Goal: Book appointment/travel/reservation

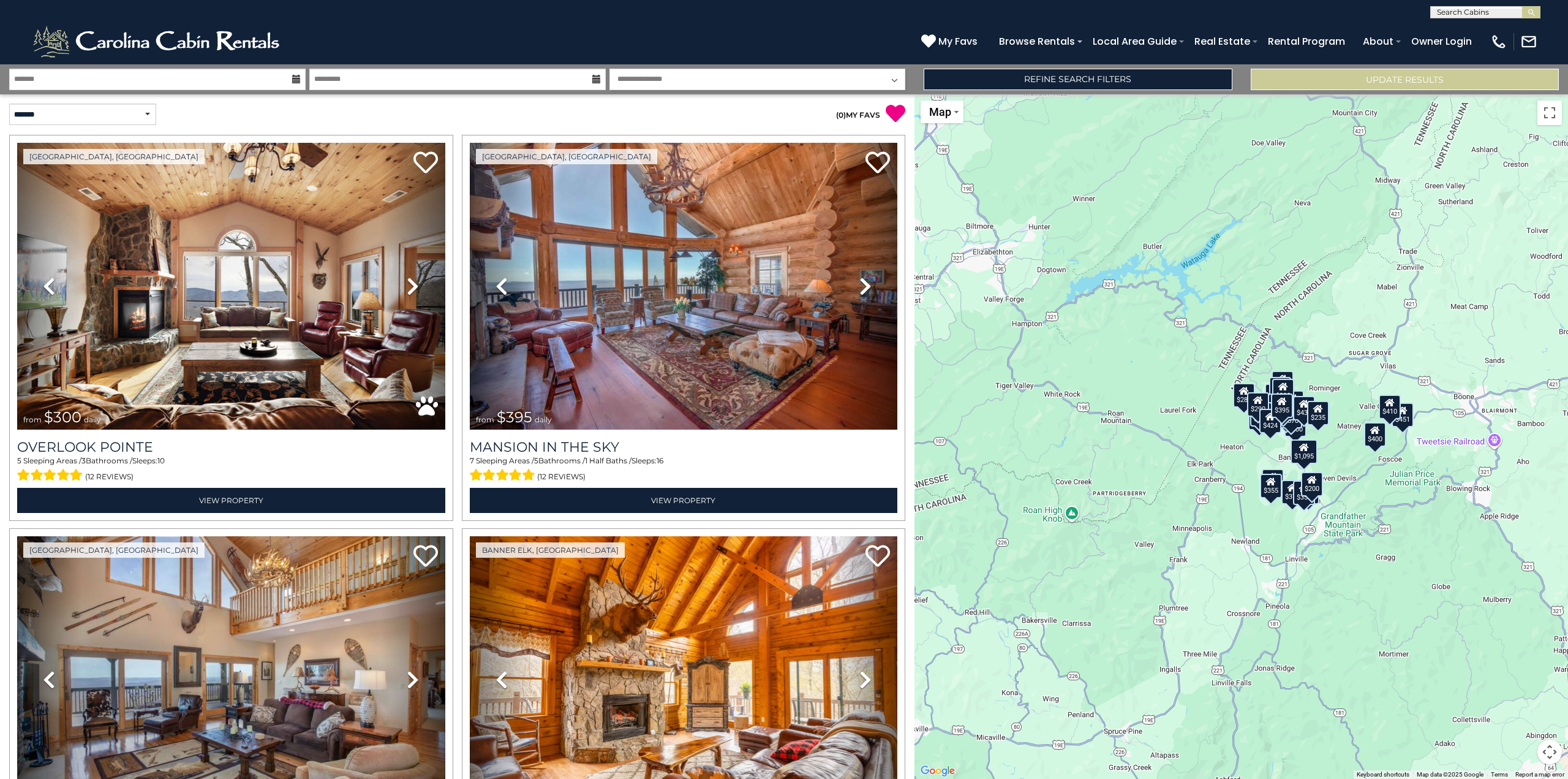
drag, startPoint x: 693, startPoint y: 299, endPoint x: 1002, endPoint y: 370, distance: 317.1
click at [1002, 370] on div "$300 $395 $535 $225 $425 $350 $325 $451 $460 $1,095 $310 $230 $395 $400 $355 $3…" at bounding box center [1241, 436] width 653 height 684
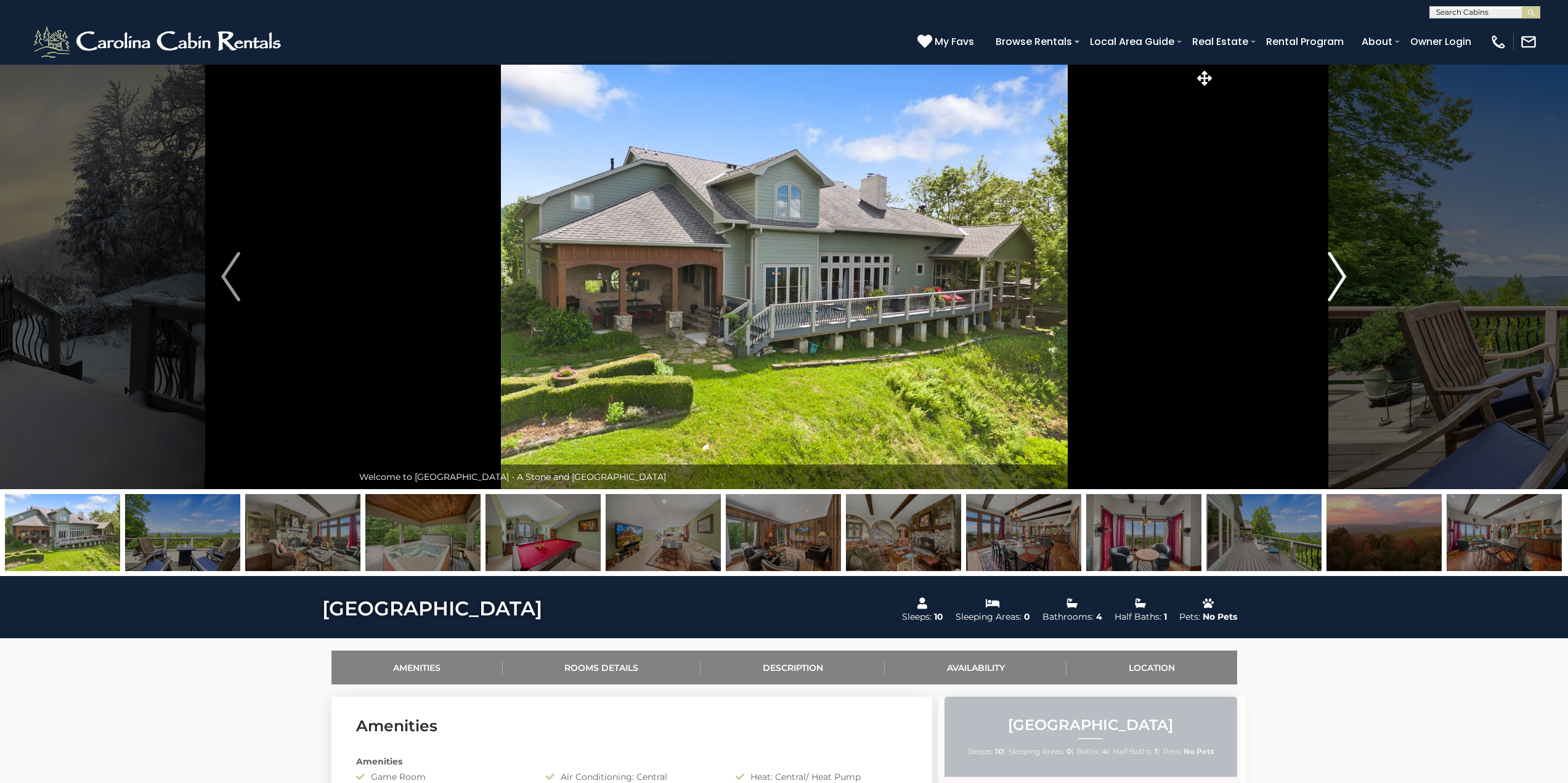
click at [1339, 277] on img "Next" at bounding box center [1337, 277] width 19 height 49
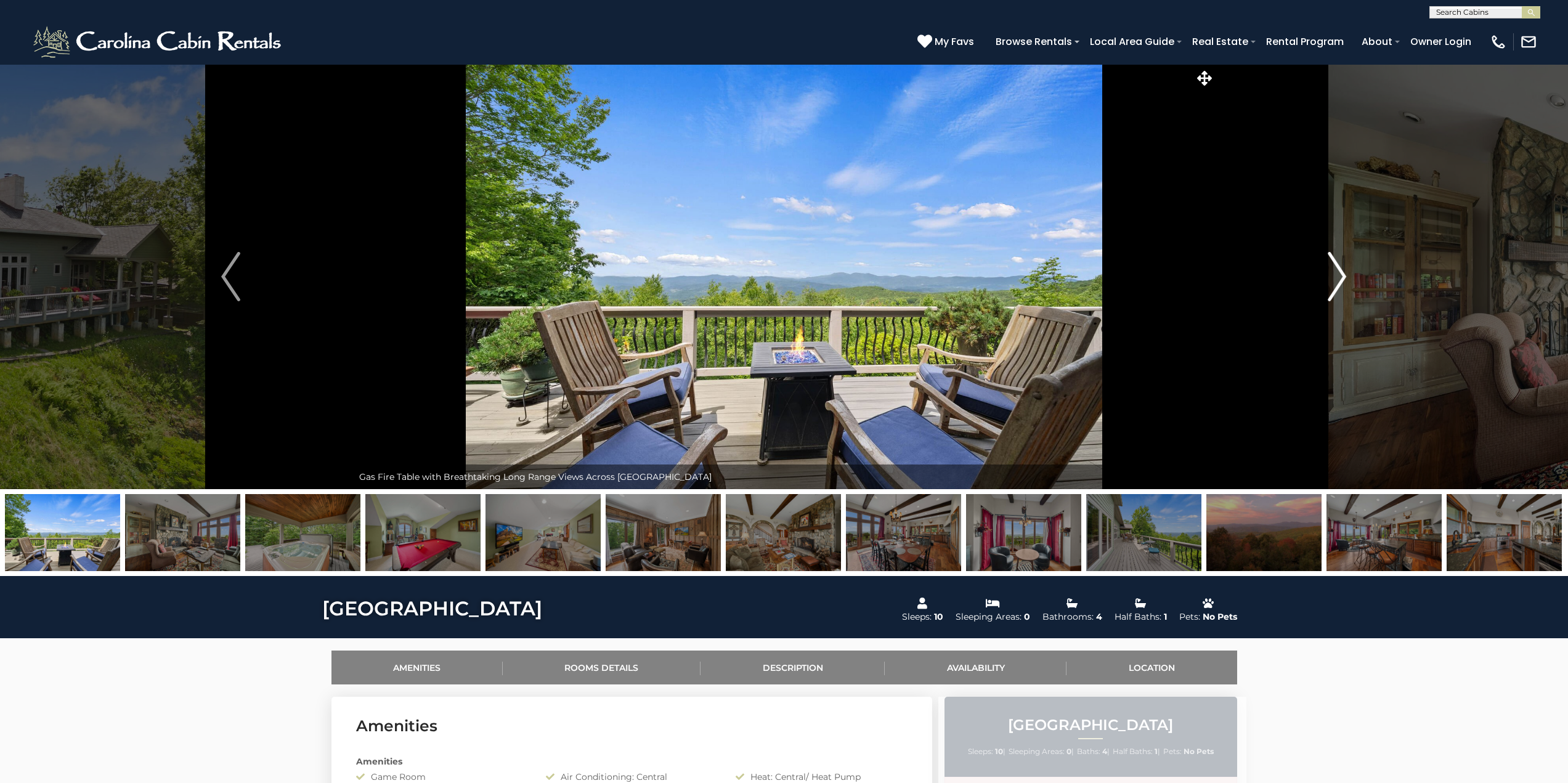
click at [1339, 277] on img "Next" at bounding box center [1337, 277] width 19 height 49
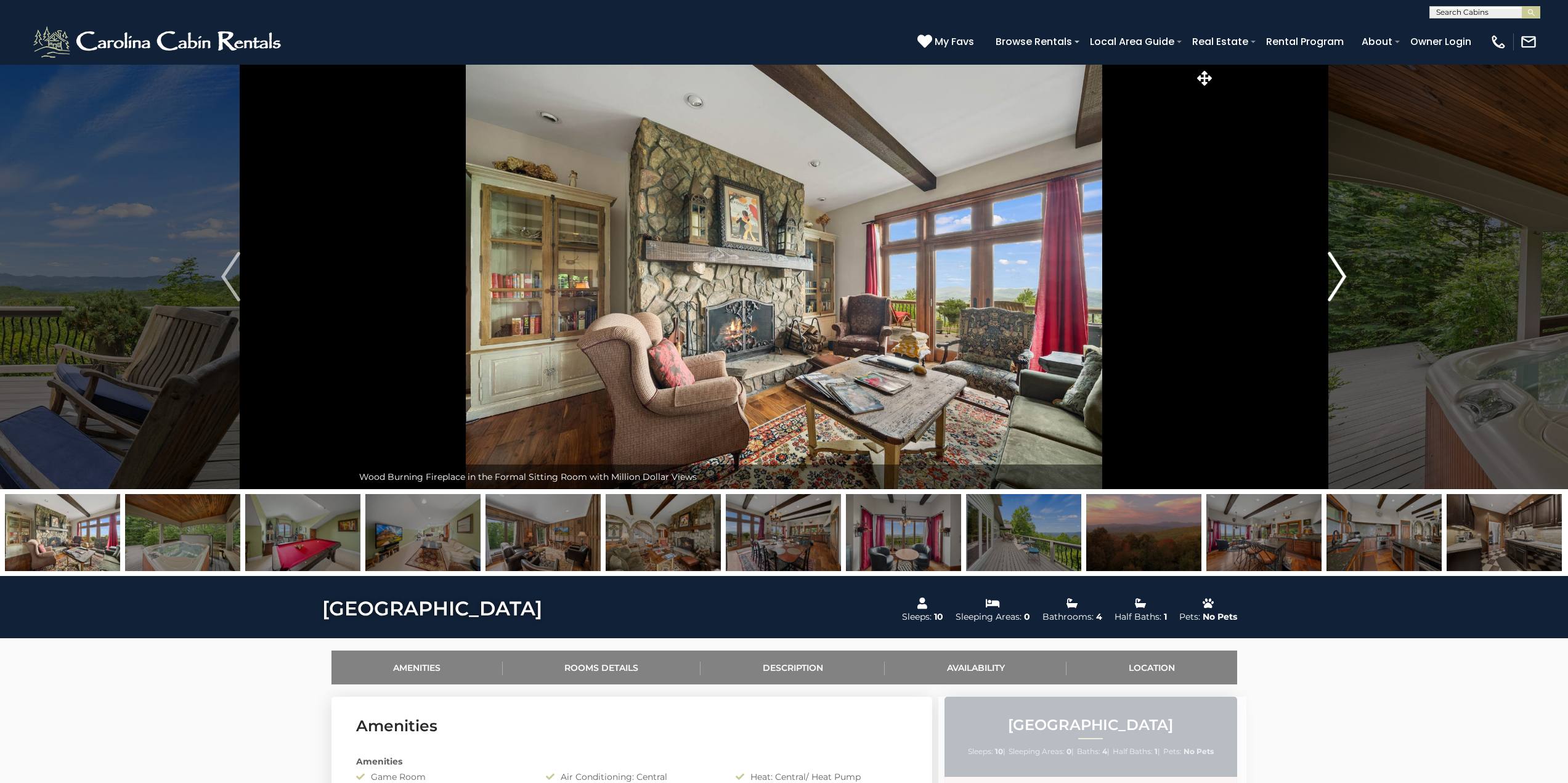
click at [1339, 277] on img "Next" at bounding box center [1337, 277] width 19 height 49
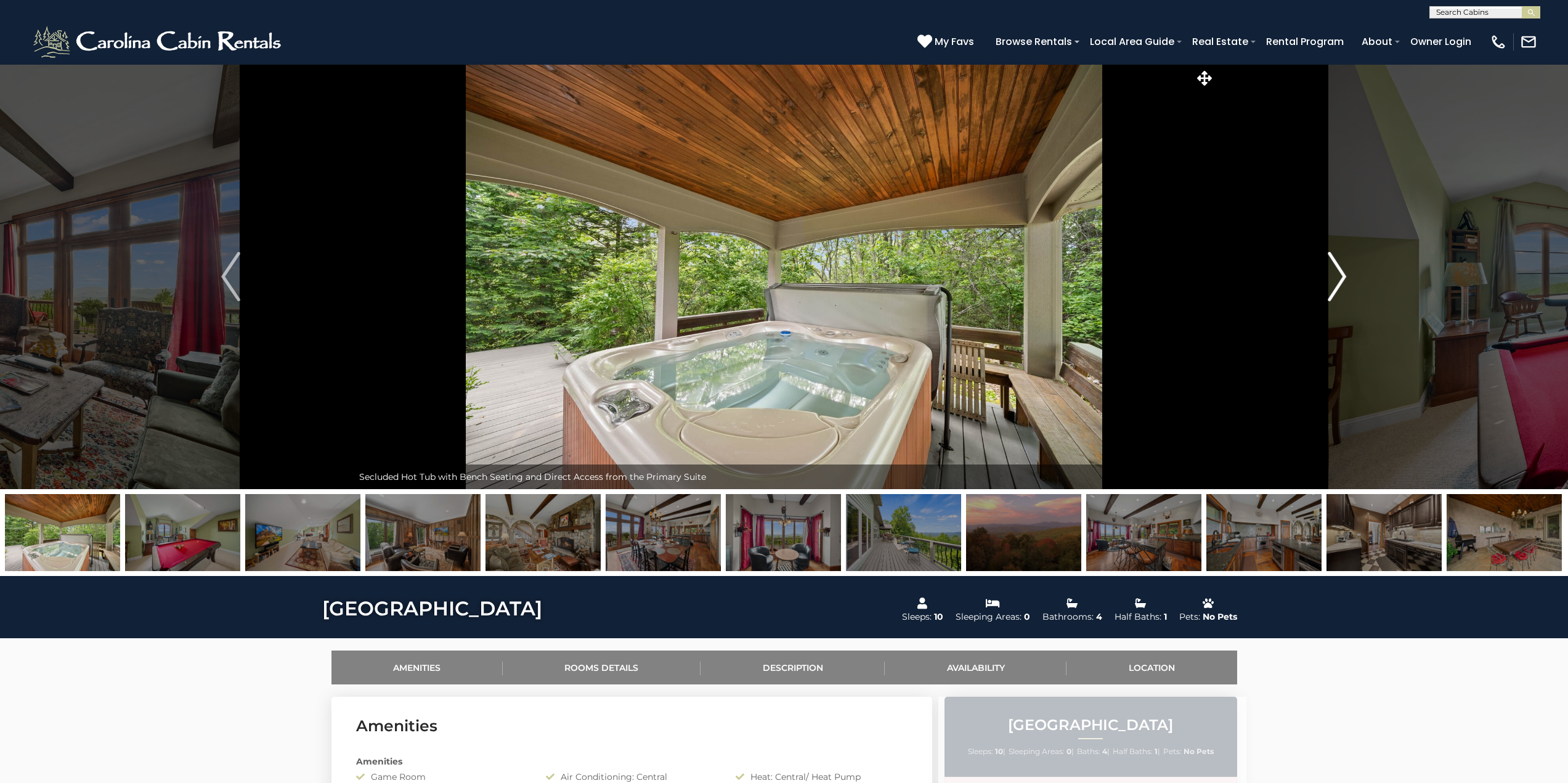
click at [1339, 277] on img "Next" at bounding box center [1337, 277] width 19 height 49
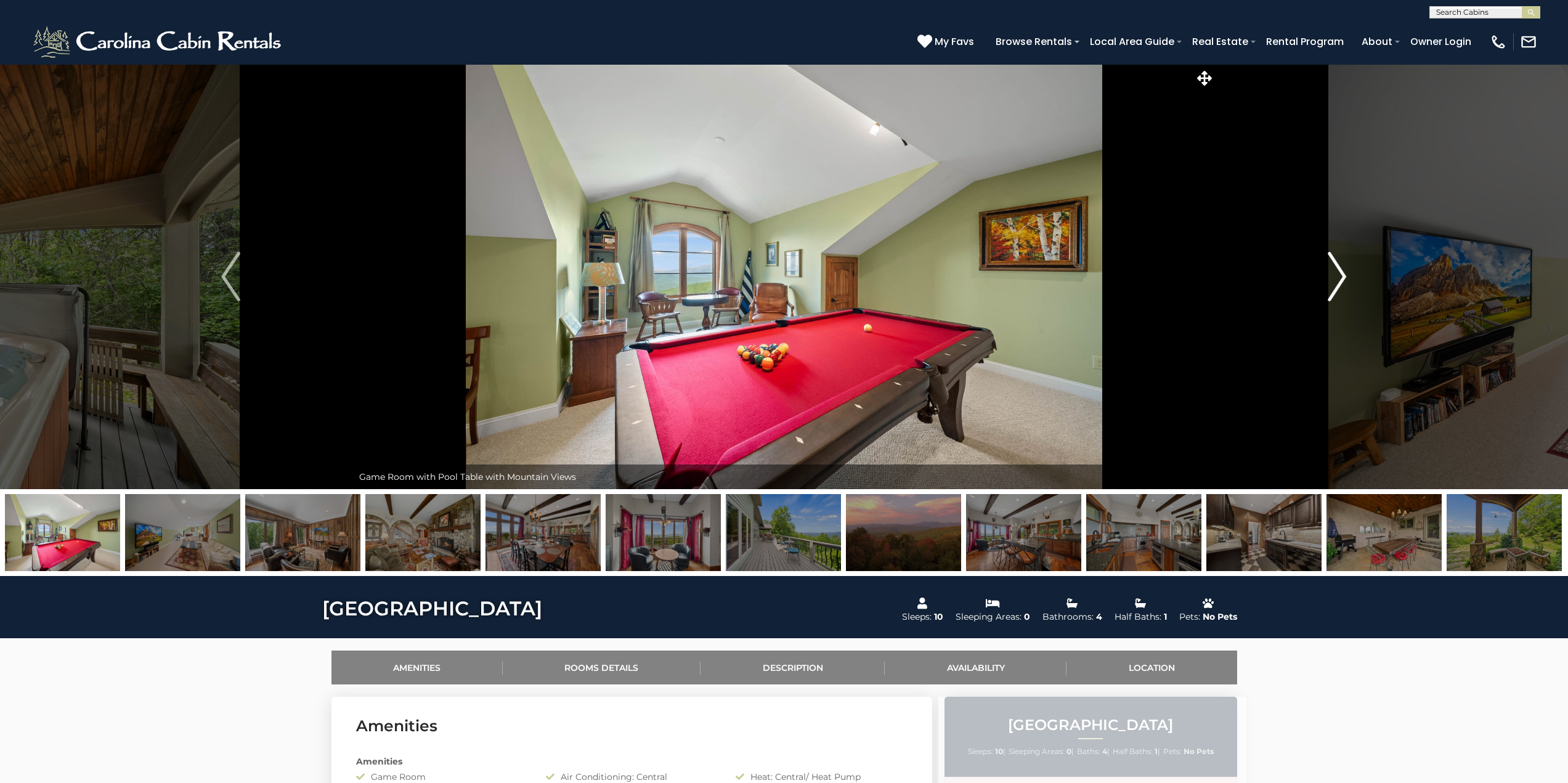
click at [1339, 277] on img "Next" at bounding box center [1337, 277] width 19 height 49
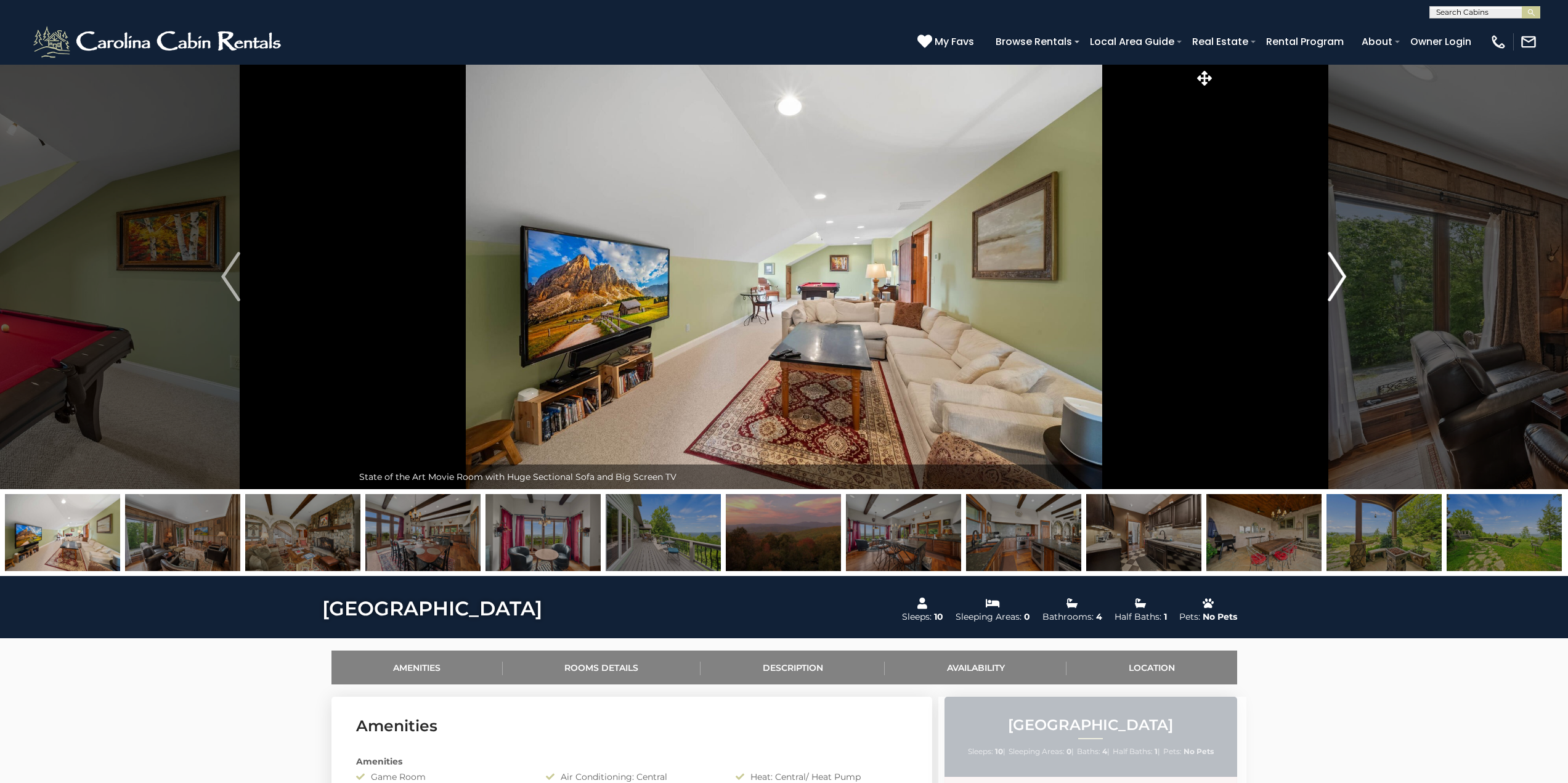
click at [1339, 277] on img "Next" at bounding box center [1337, 277] width 19 height 49
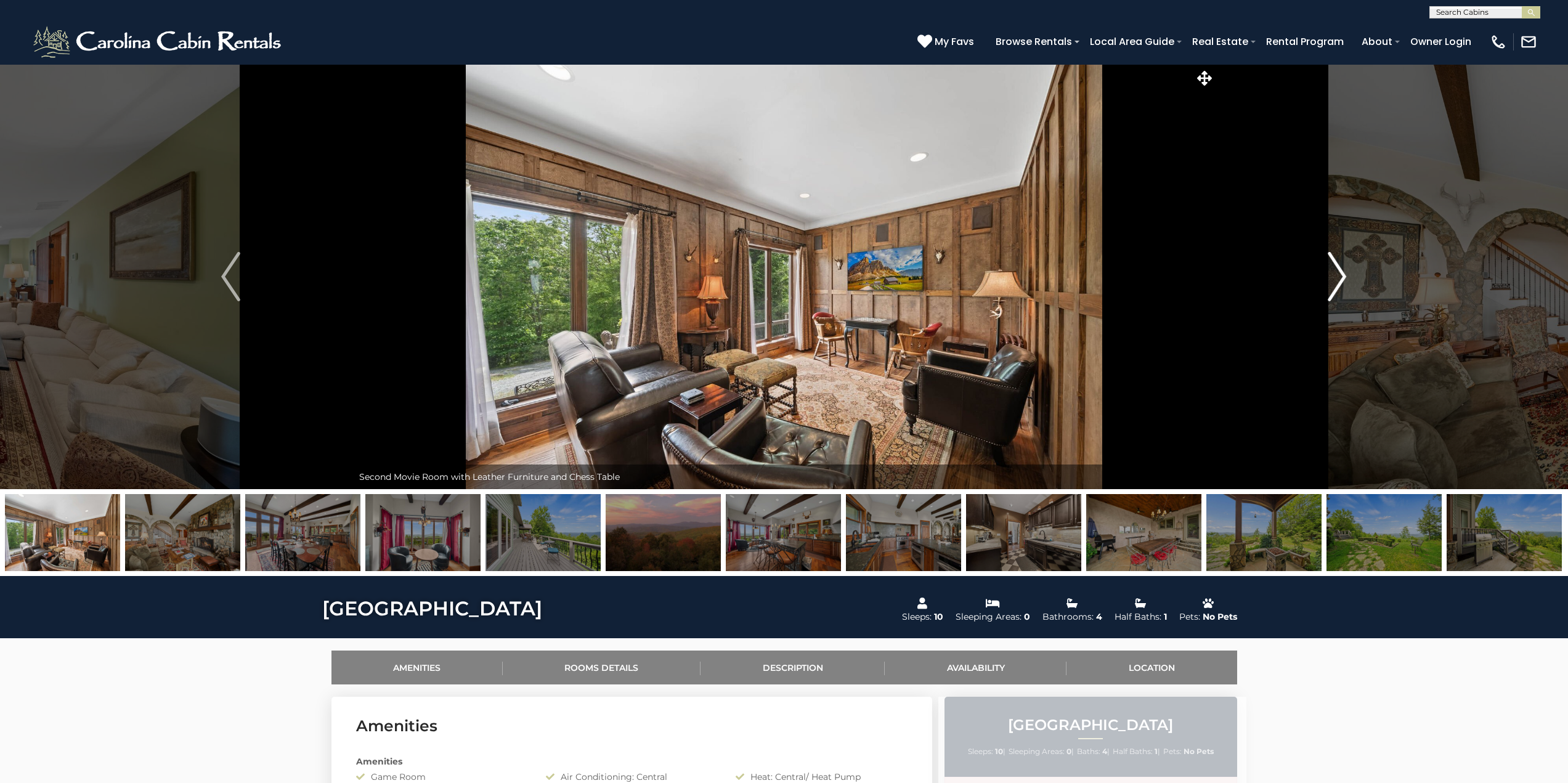
click at [1339, 277] on img "Next" at bounding box center [1337, 277] width 19 height 49
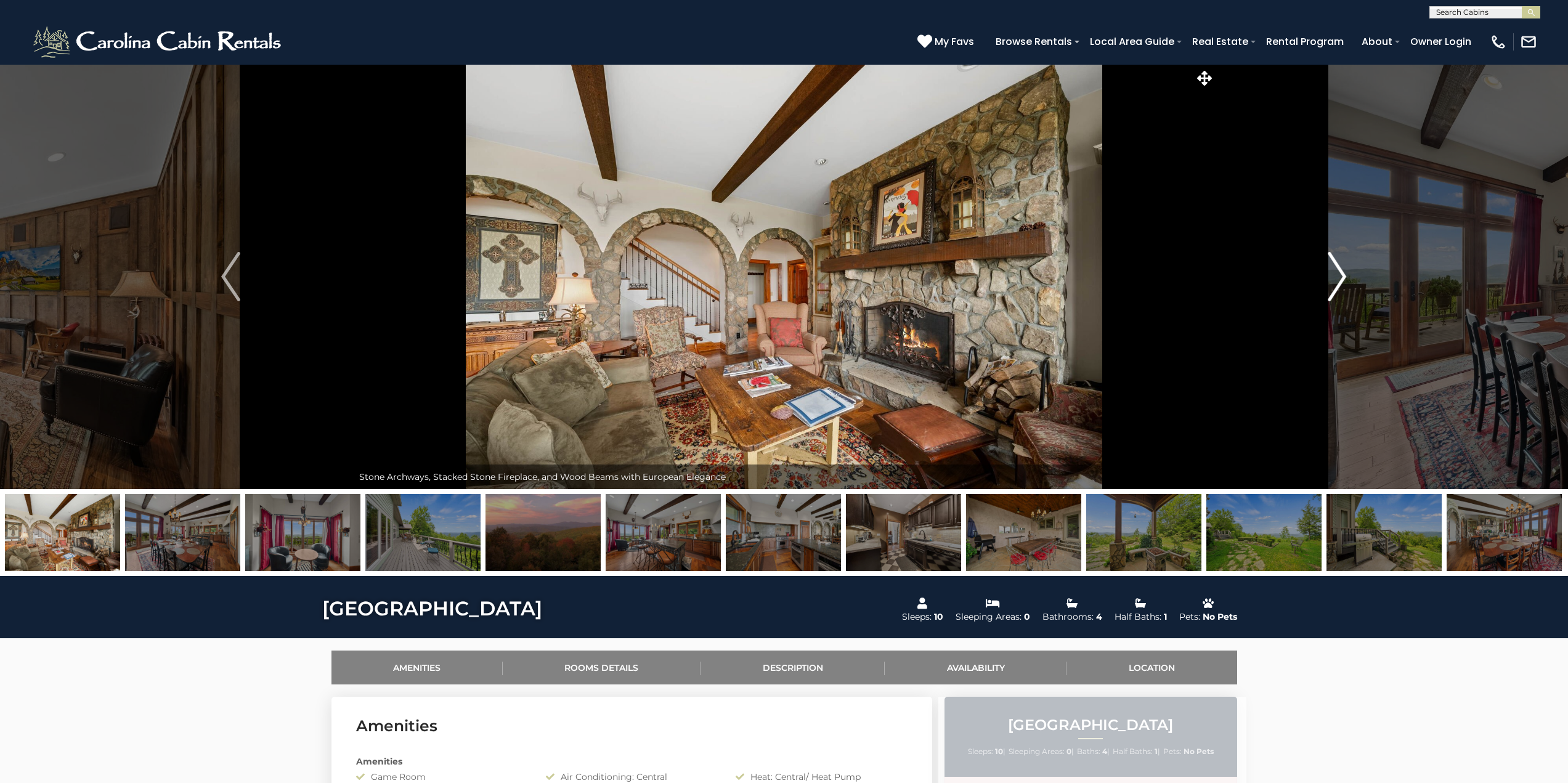
click at [1339, 277] on img "Next" at bounding box center [1337, 277] width 19 height 49
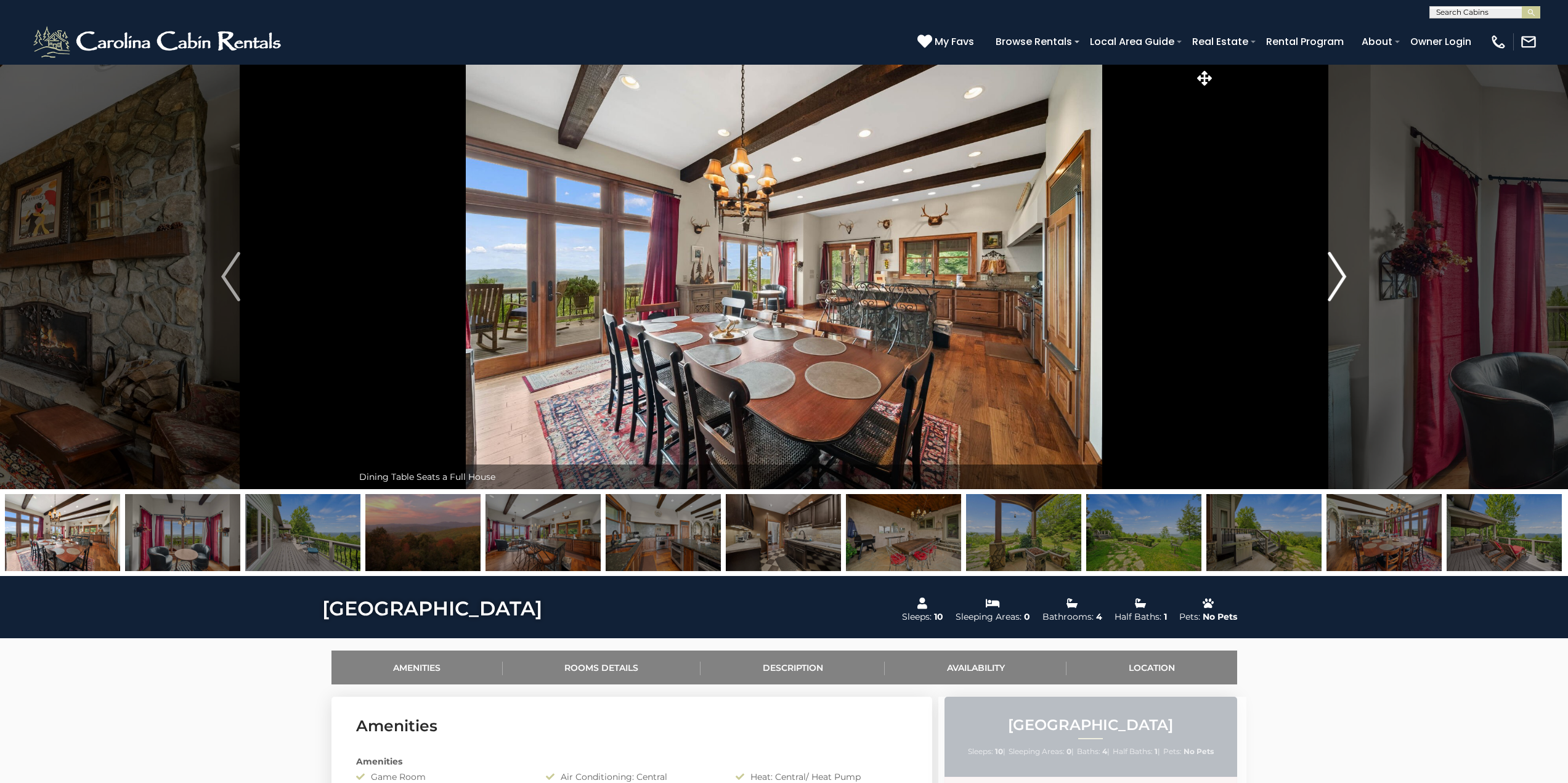
click at [1339, 277] on img "Next" at bounding box center [1337, 277] width 19 height 49
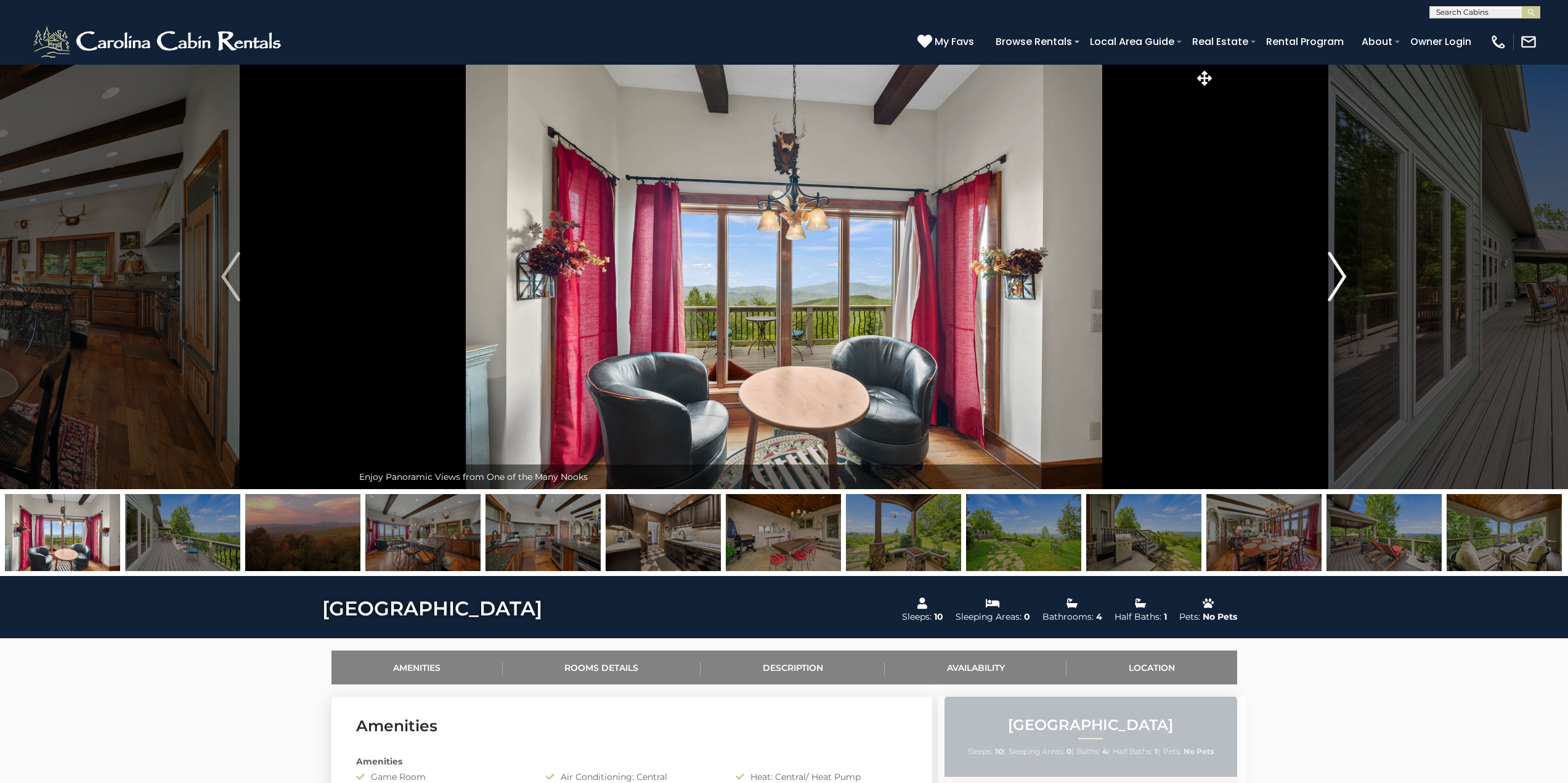
click at [1339, 277] on img "Next" at bounding box center [1337, 277] width 19 height 49
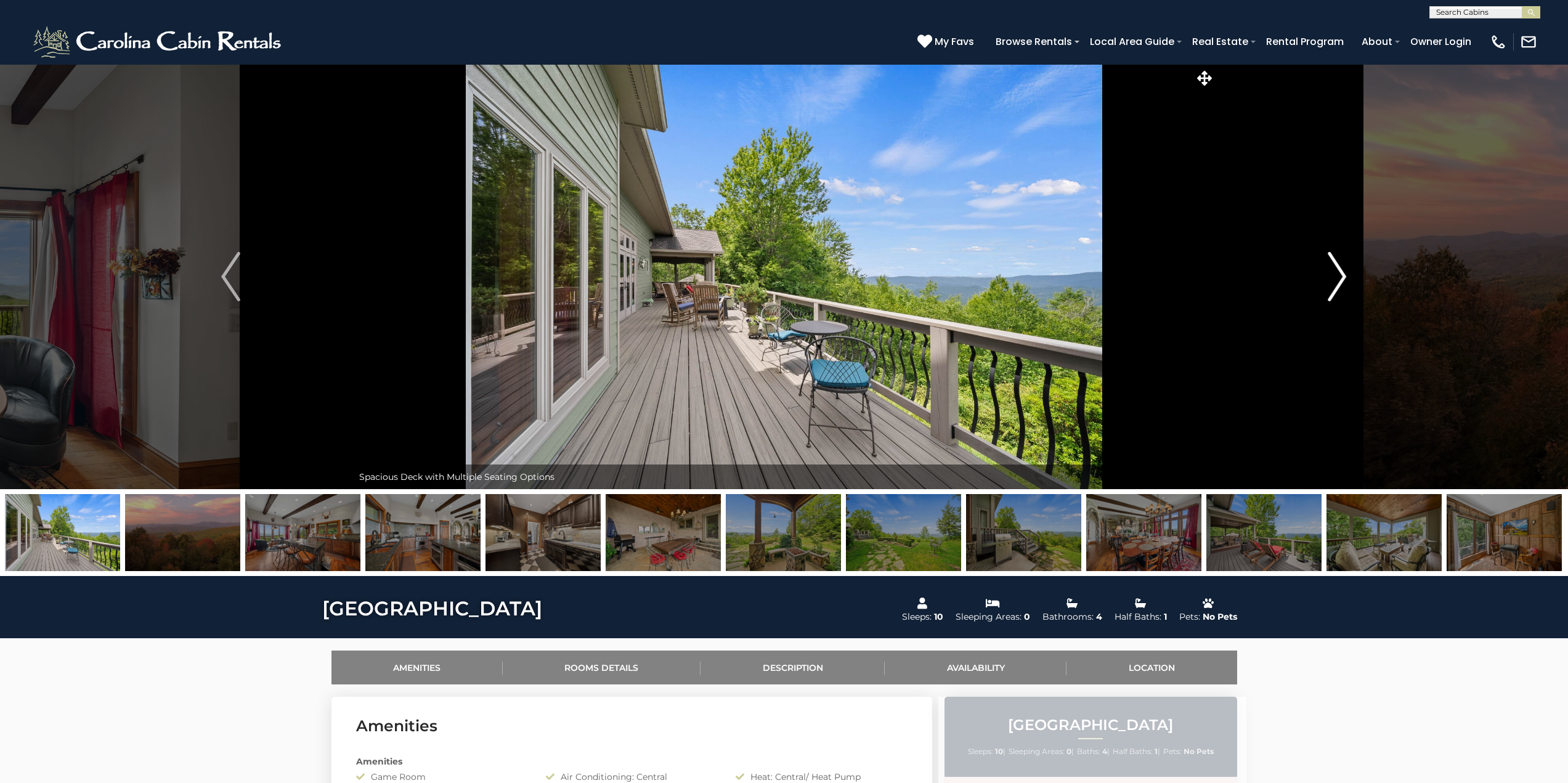
click at [1339, 277] on img "Next" at bounding box center [1337, 277] width 19 height 49
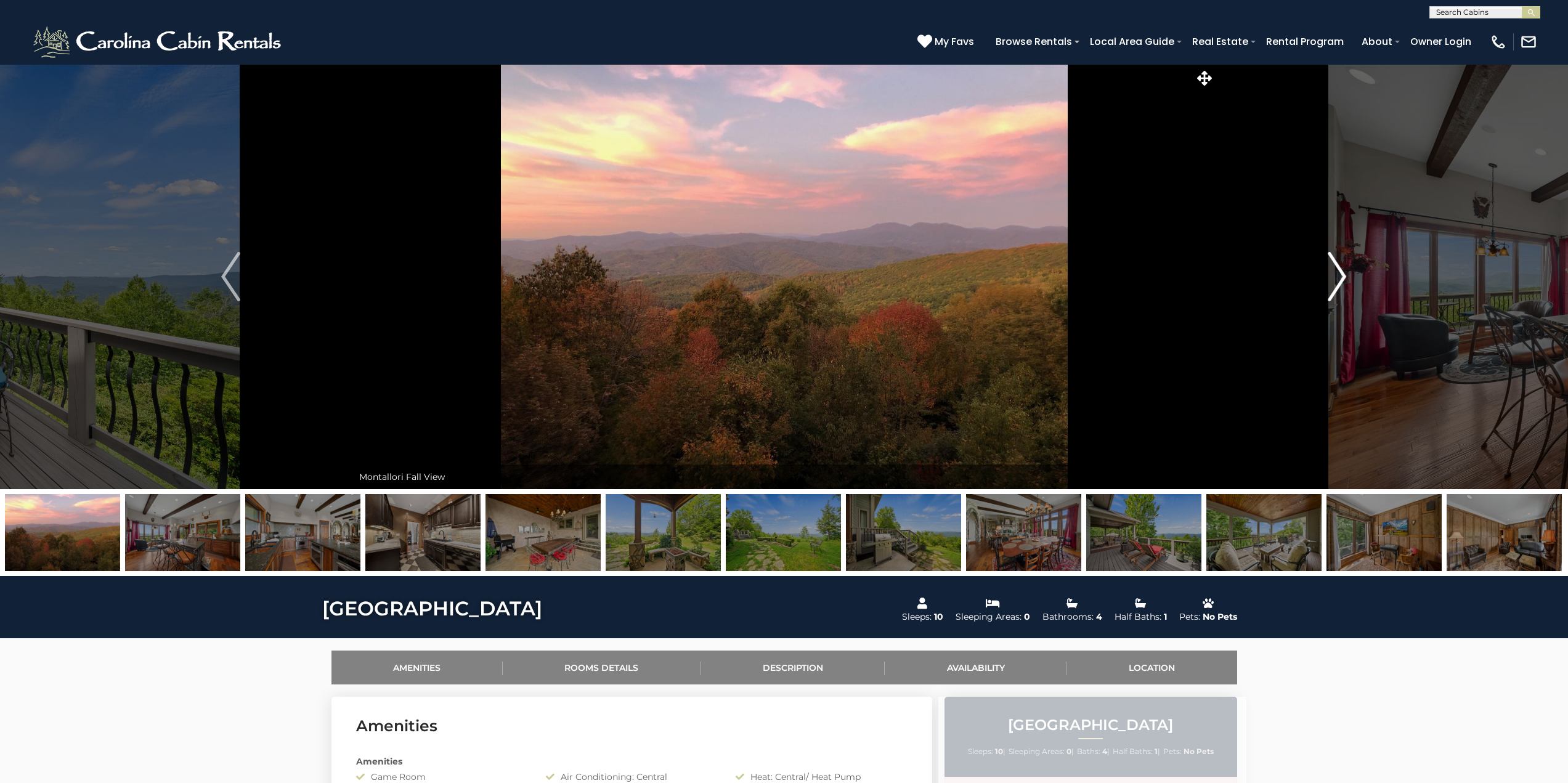
click at [1339, 277] on img "Next" at bounding box center [1337, 277] width 19 height 49
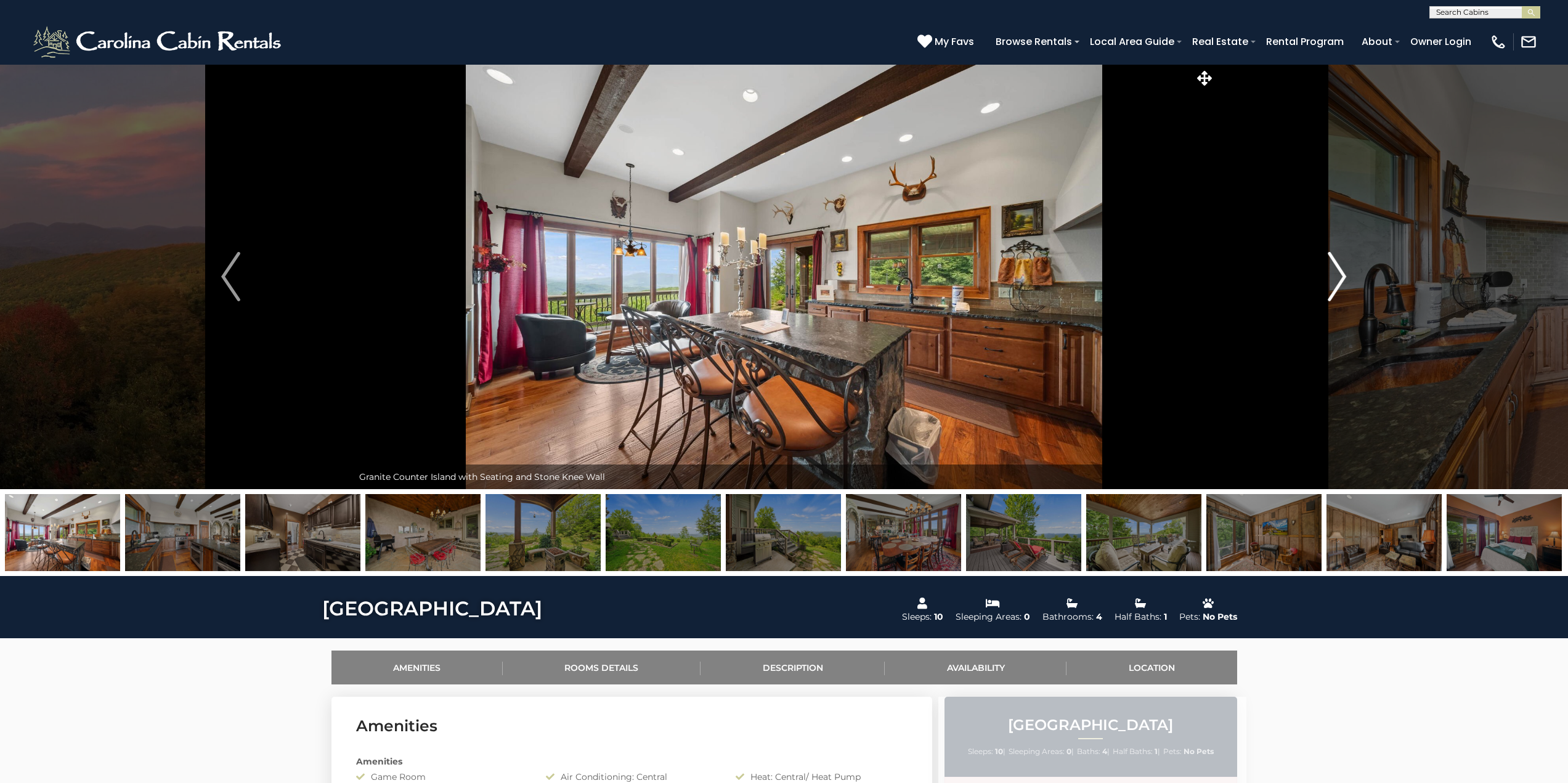
click at [1339, 277] on img "Next" at bounding box center [1337, 277] width 19 height 49
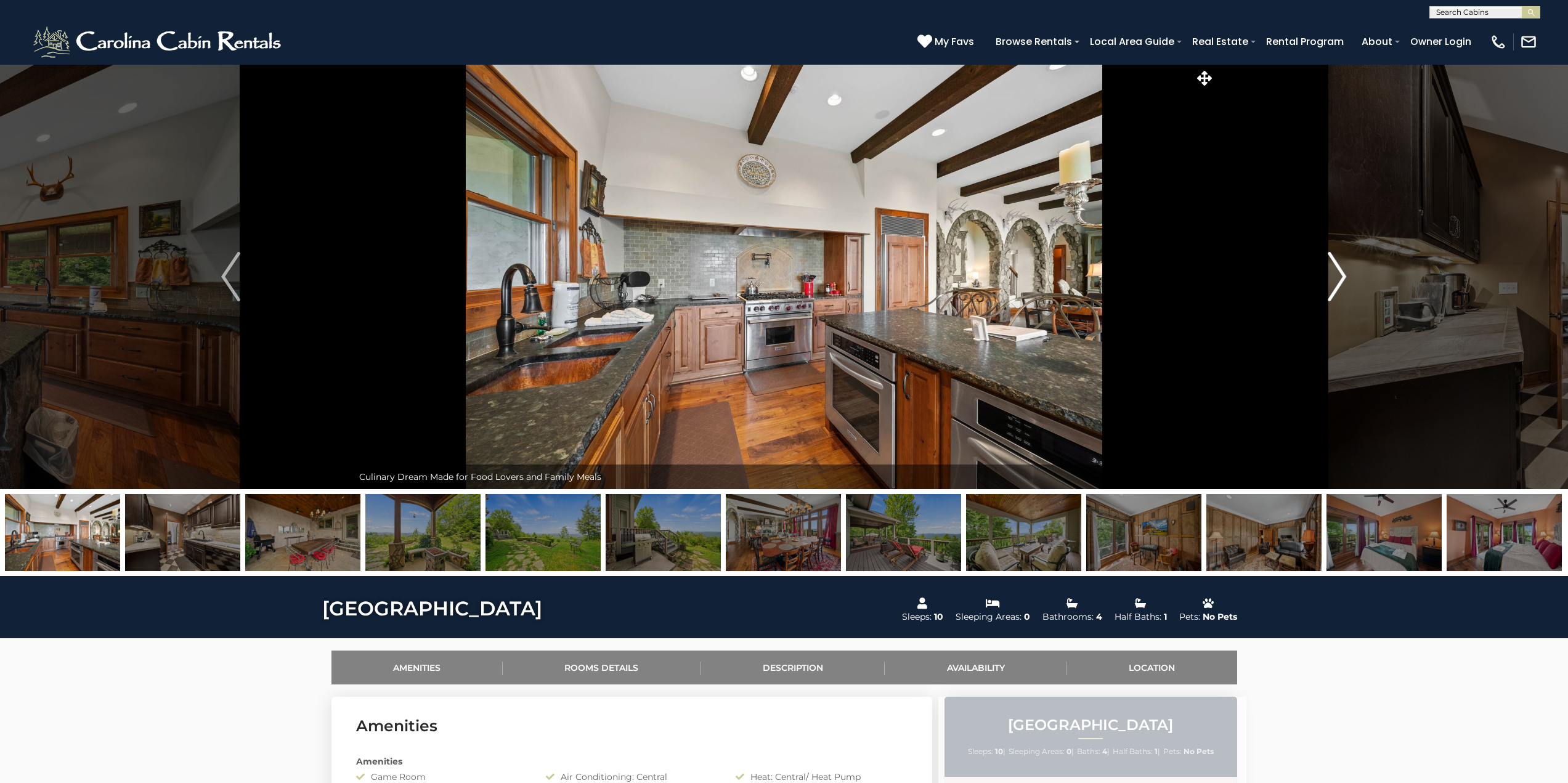
click at [1339, 277] on img "Next" at bounding box center [1337, 277] width 19 height 49
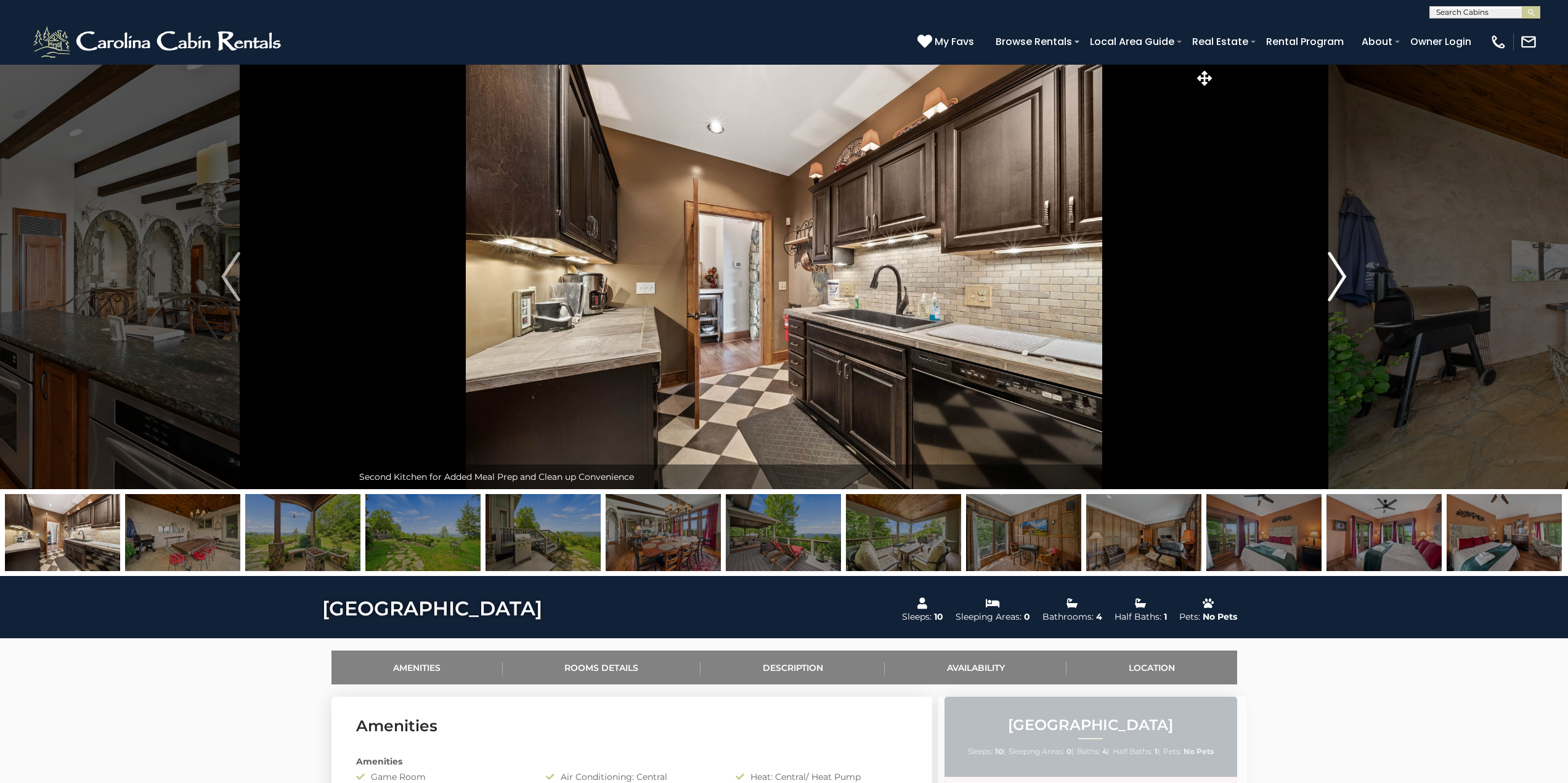
click at [1339, 277] on img "Next" at bounding box center [1337, 277] width 19 height 49
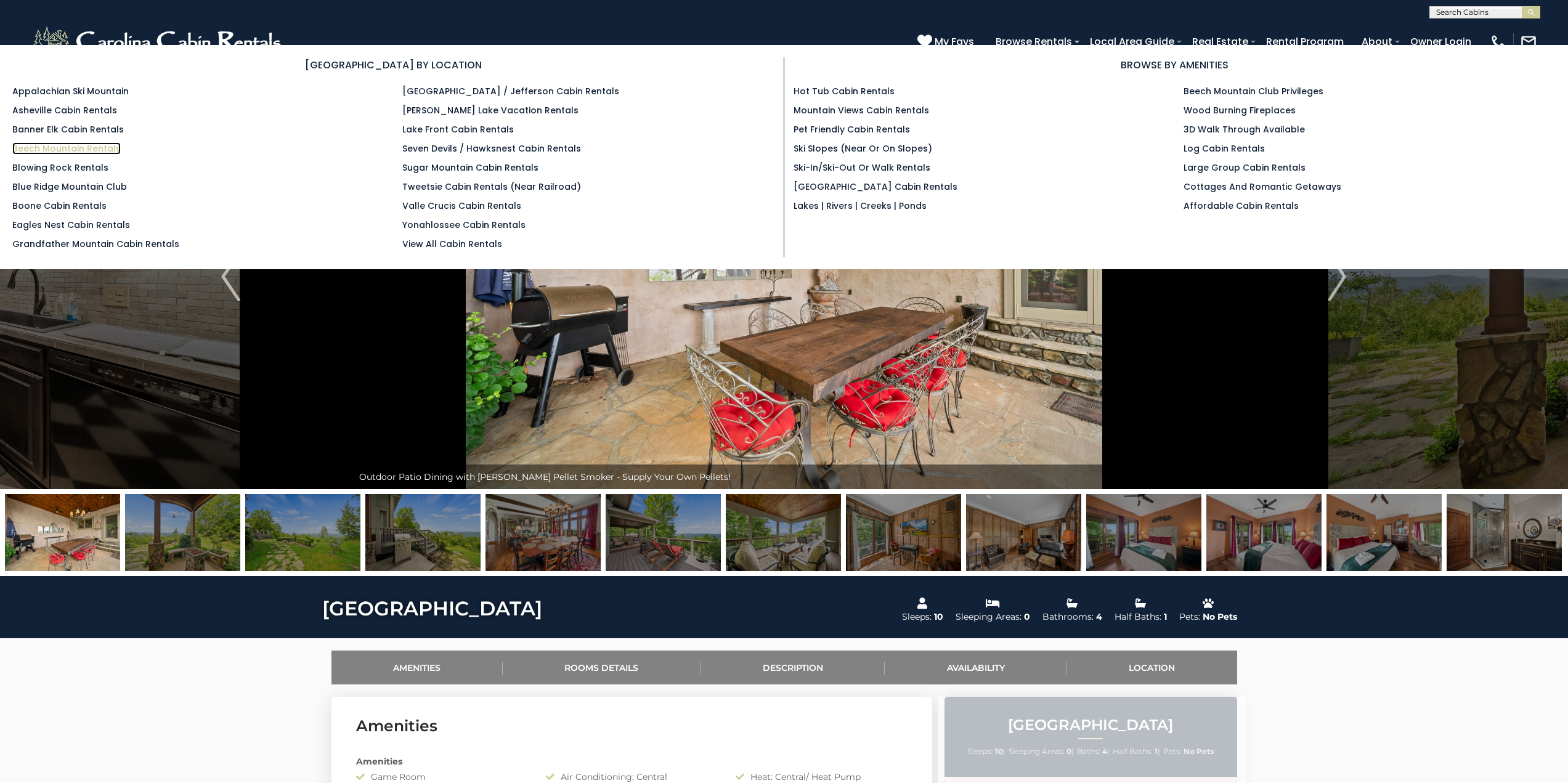
click at [52, 146] on link "Beech Mountain Rentals" at bounding box center [66, 148] width 108 height 12
